Goal: Information Seeking & Learning: Learn about a topic

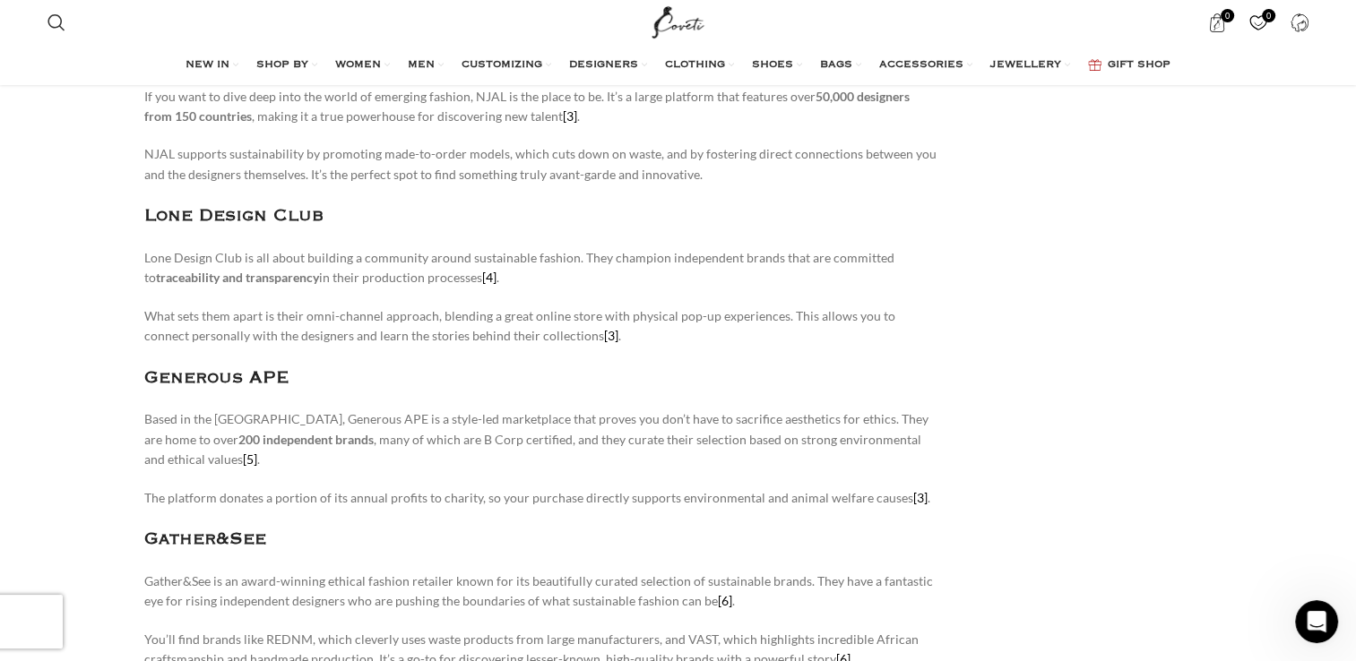
scroll to position [896, 0]
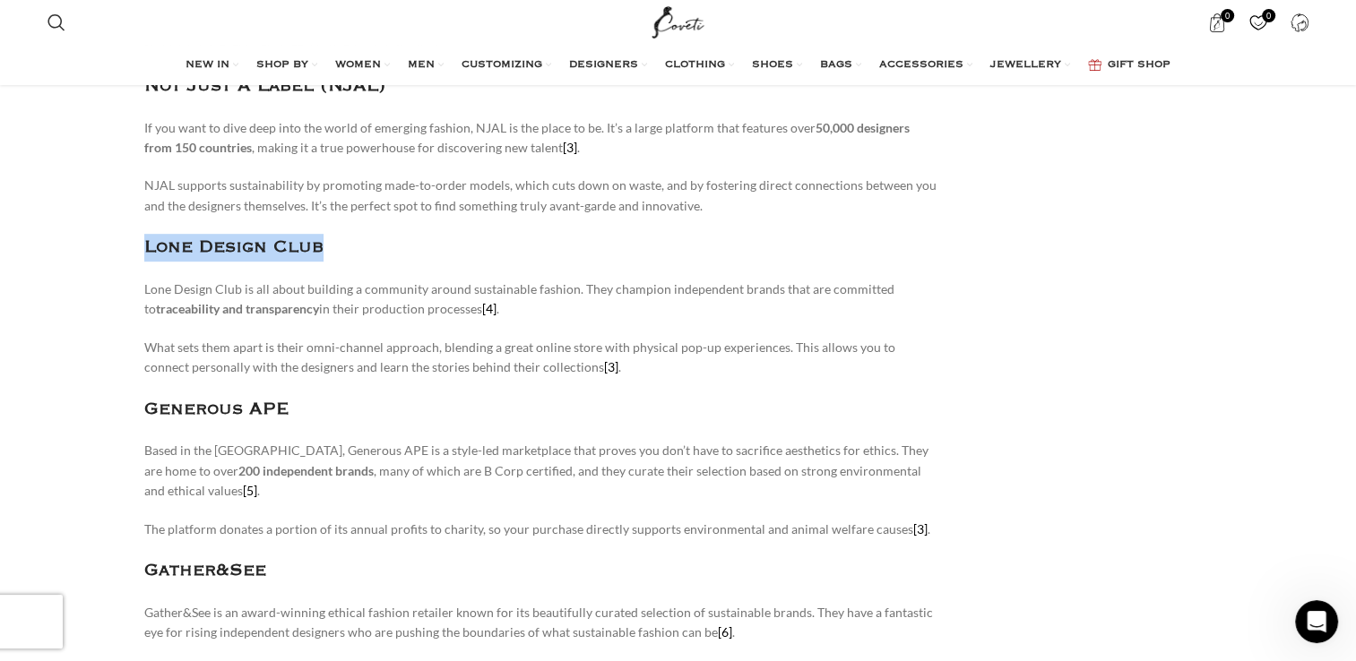
drag, startPoint x: 359, startPoint y: 250, endPoint x: 146, endPoint y: 244, distance: 213.4
click at [146, 244] on h3 "Lone Design Club" at bounding box center [541, 248] width 795 height 28
drag, startPoint x: 146, startPoint y: 243, endPoint x: 162, endPoint y: 237, distance: 17.3
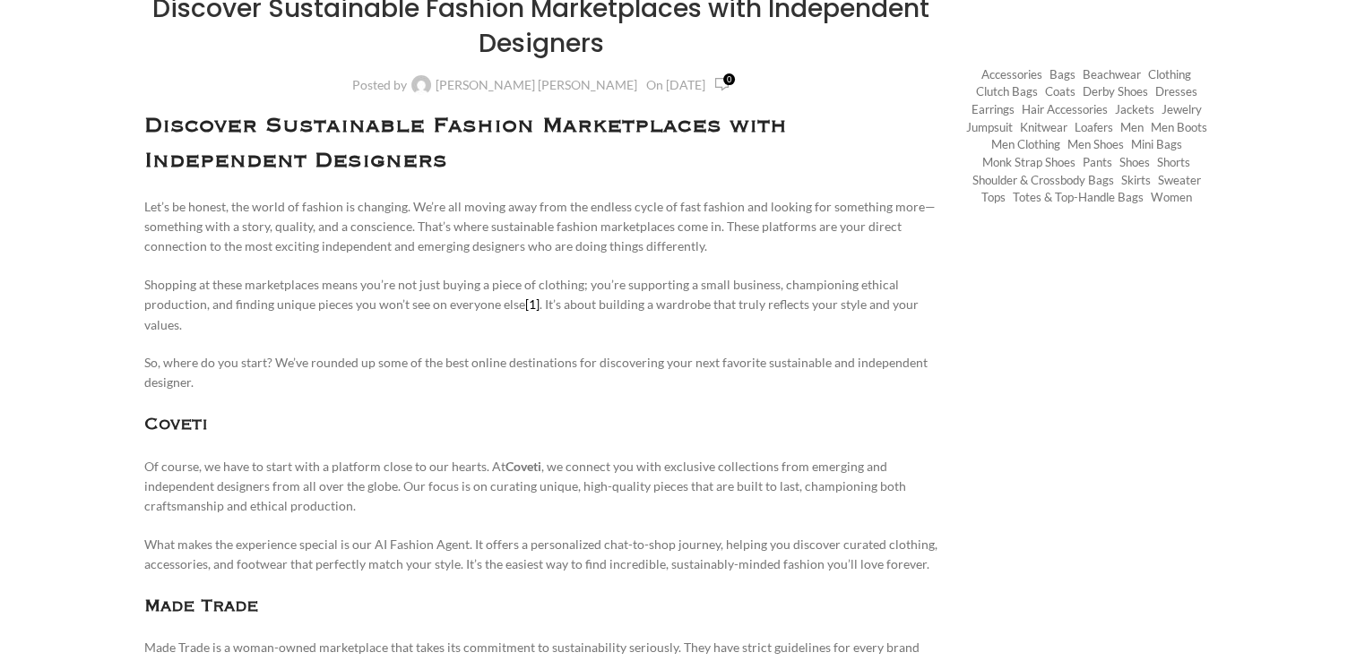
scroll to position [358, 0]
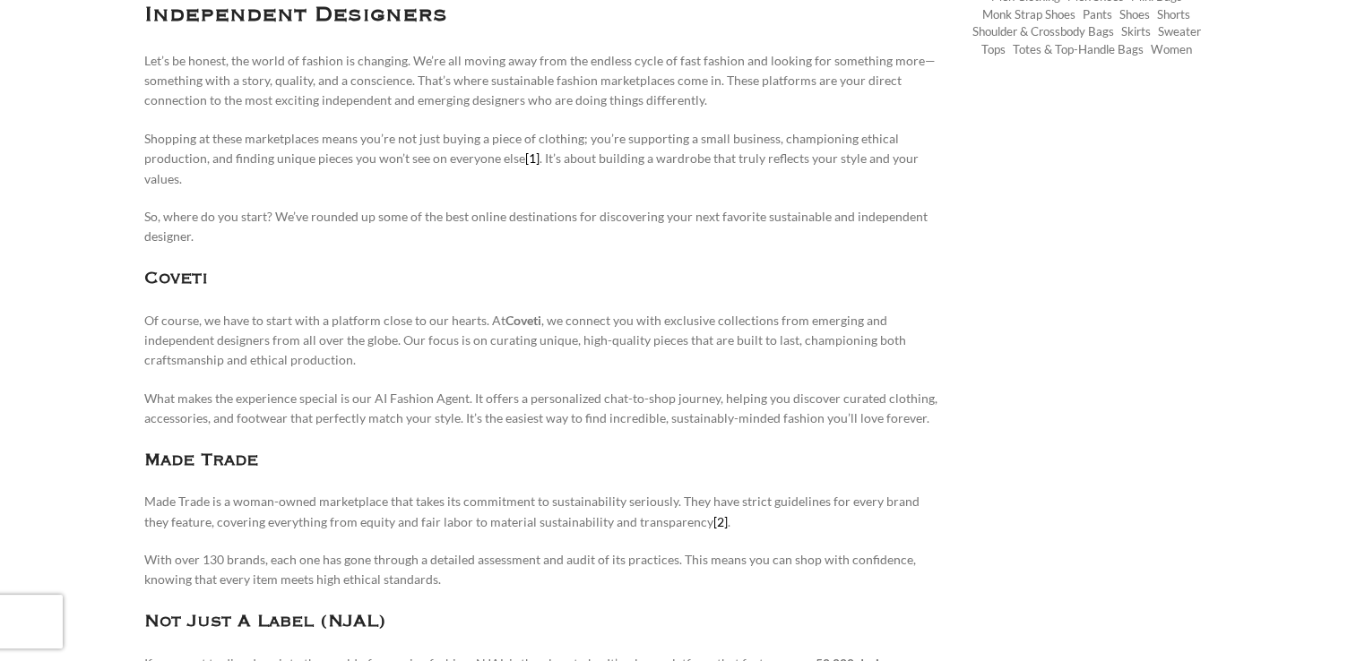
click at [222, 292] on h3 "Coveti" at bounding box center [541, 279] width 795 height 28
click at [525, 154] on link "[1]" at bounding box center [532, 159] width 14 height 15
